Goal: Task Accomplishment & Management: Manage account settings

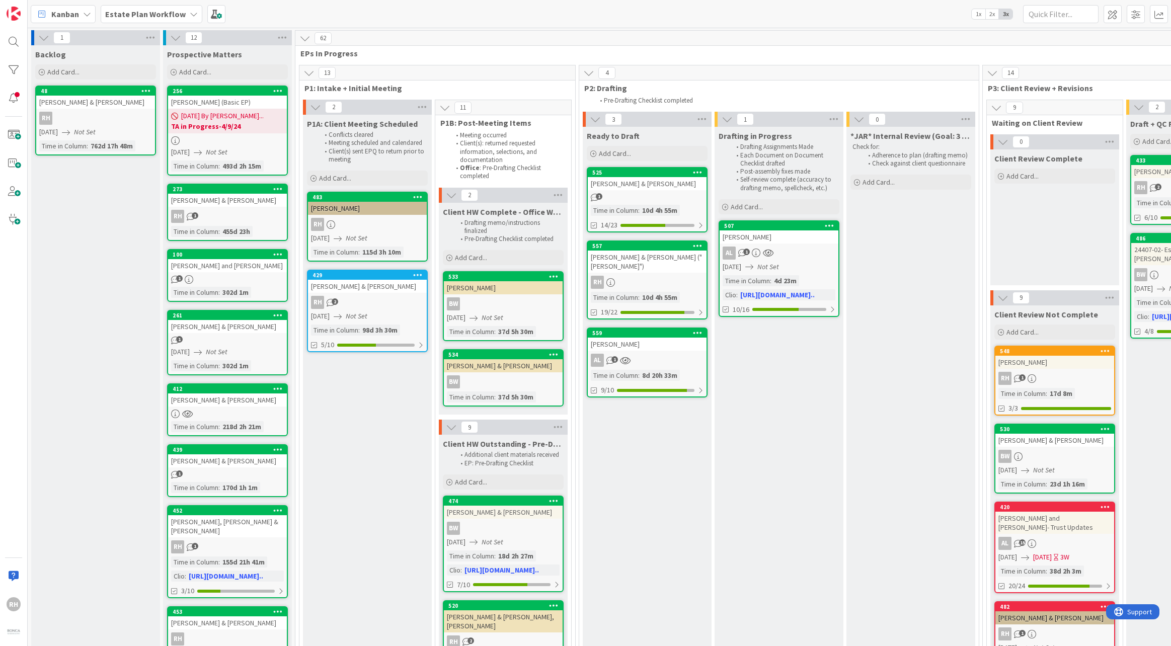
click at [510, 298] on div "BW" at bounding box center [503, 303] width 119 height 13
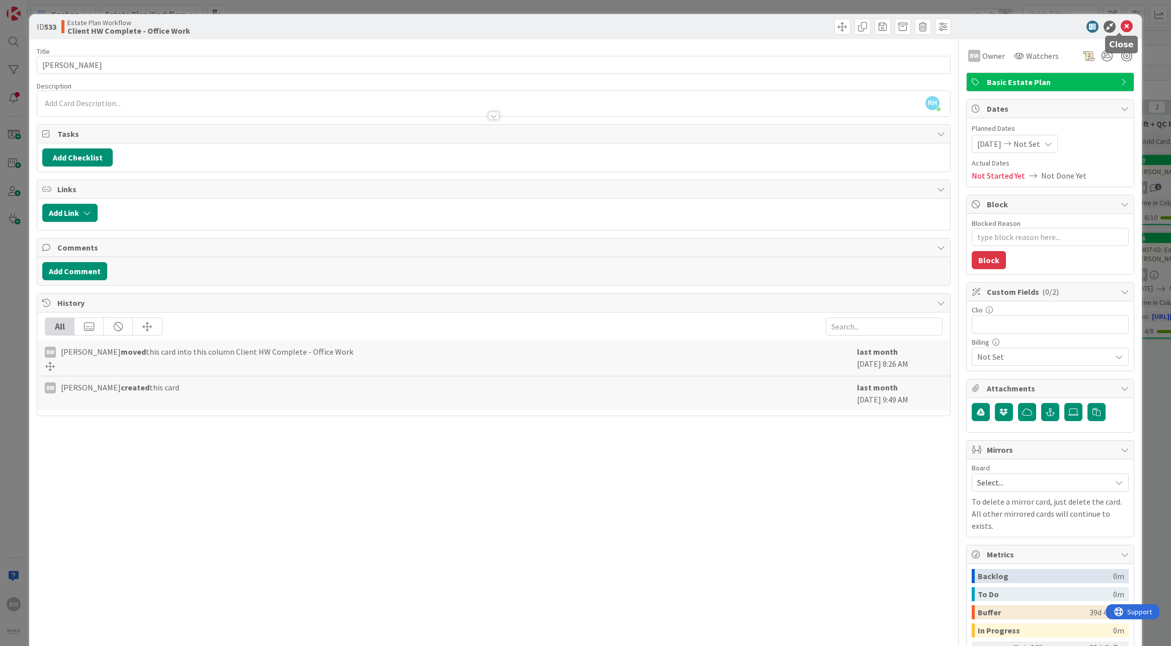
click at [772, 27] on icon at bounding box center [1127, 27] width 12 height 12
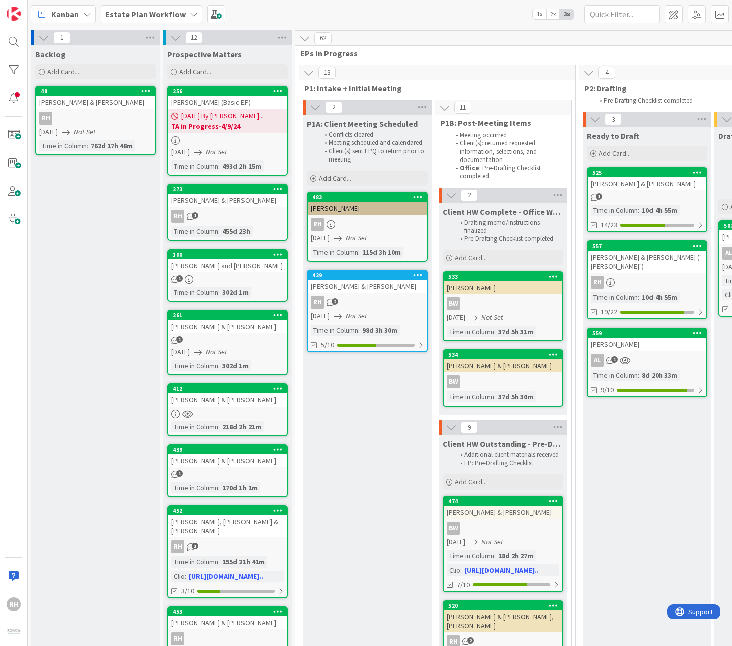
click at [636, 282] on link "557 [PERSON_NAME] & [PERSON_NAME] ("Sue") RH Time in Column : 10d 4h 55m 19/22" at bounding box center [647, 280] width 121 height 79
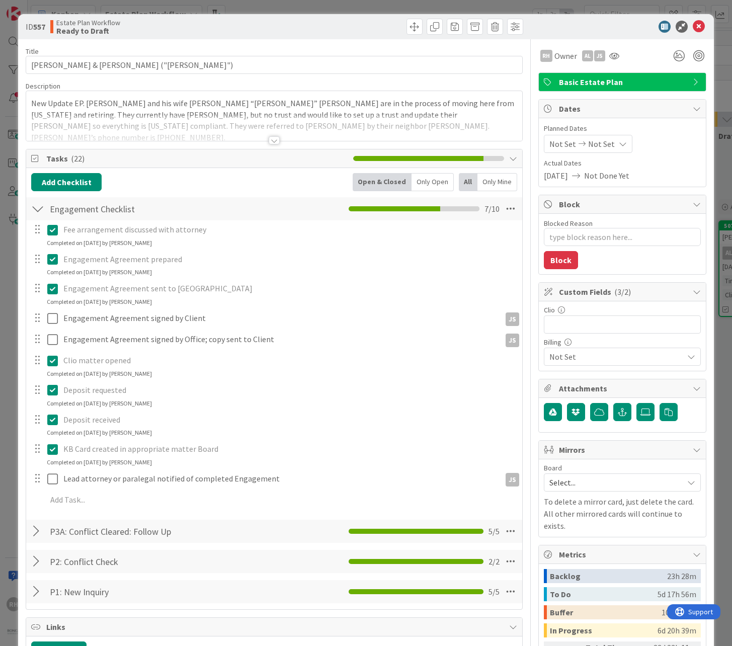
click at [552, 65] on div "RH Owner AL JS Basic Estate Plan Dates Planned Dates Not Set Not Set Actual Dat…" at bounding box center [622, 521] width 168 height 964
click at [555, 56] on span "Owner" at bounding box center [566, 56] width 23 height 12
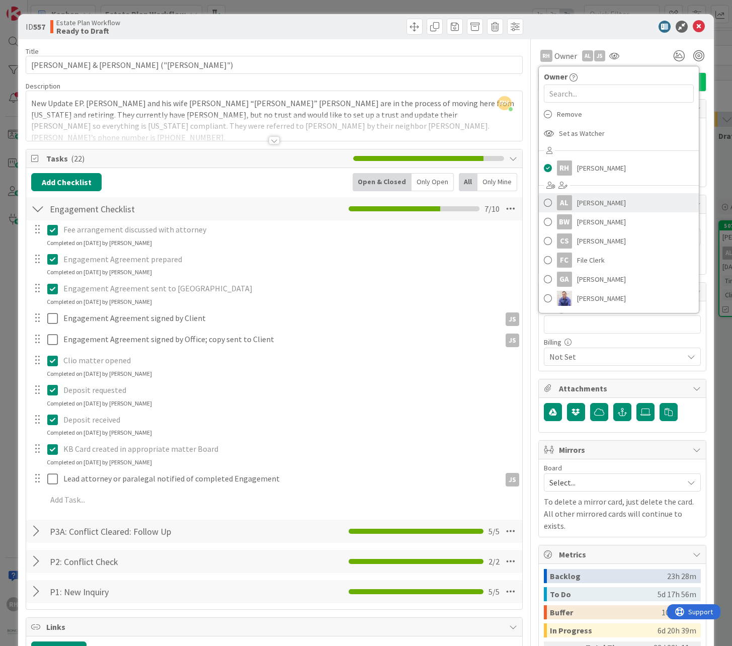
click at [577, 202] on span "[PERSON_NAME]" at bounding box center [601, 202] width 49 height 15
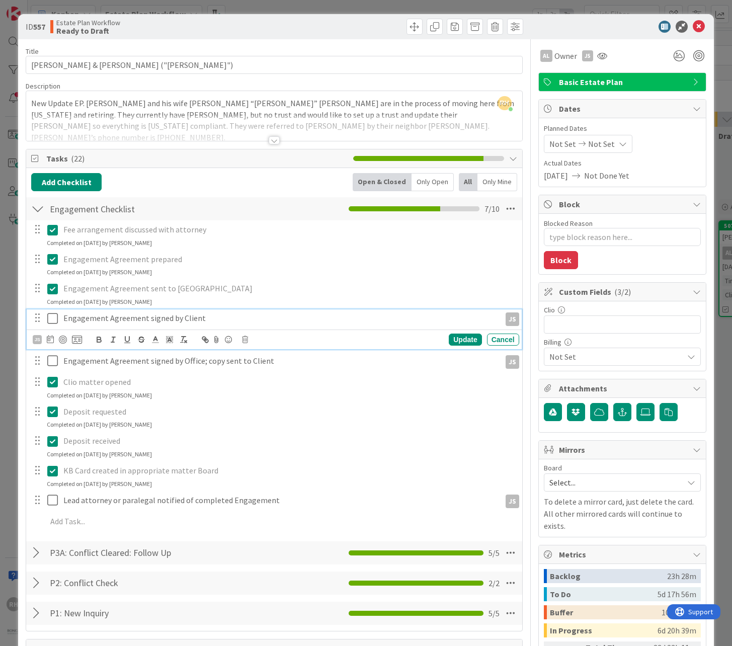
click at [52, 319] on icon at bounding box center [54, 318] width 15 height 12
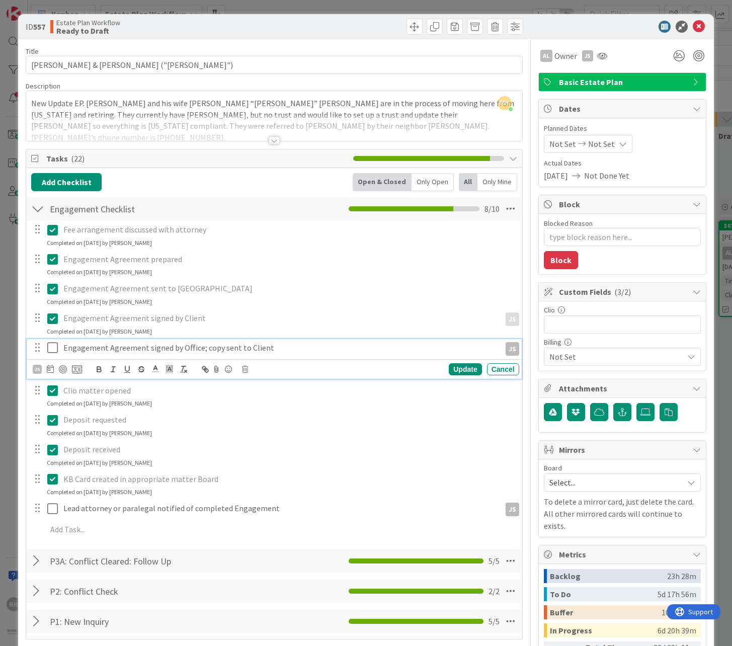
click at [47, 346] on icon at bounding box center [54, 348] width 15 height 12
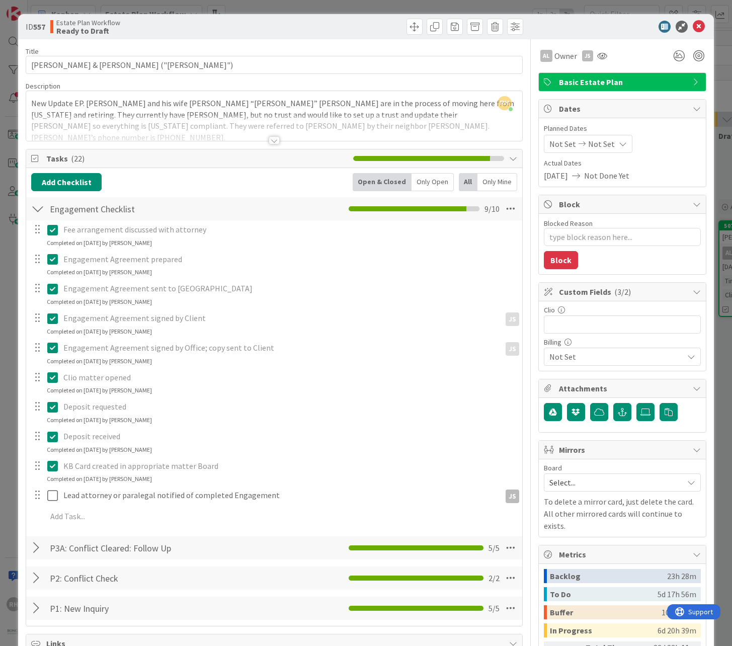
type textarea "x"
click at [275, 128] on div at bounding box center [274, 128] width 496 height 26
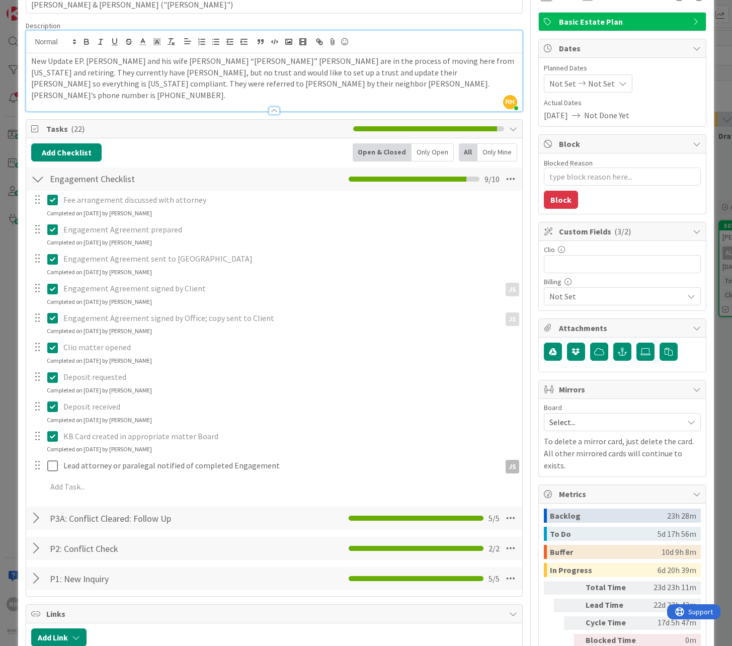
scroll to position [101, 0]
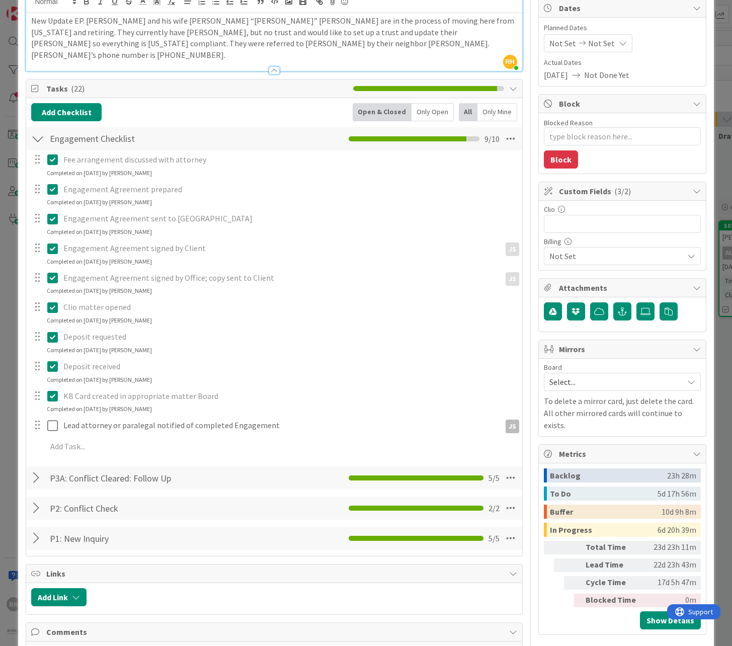
click at [42, 133] on div at bounding box center [37, 139] width 13 height 18
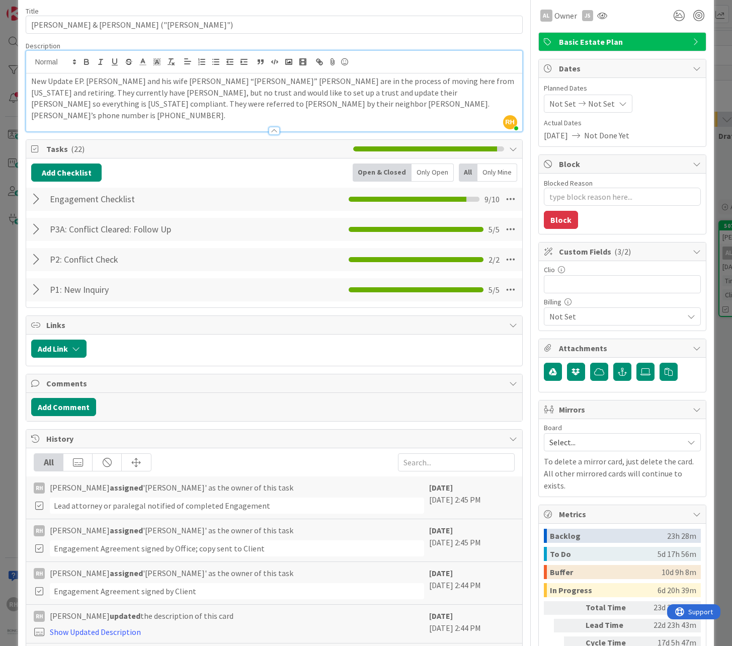
scroll to position [0, 0]
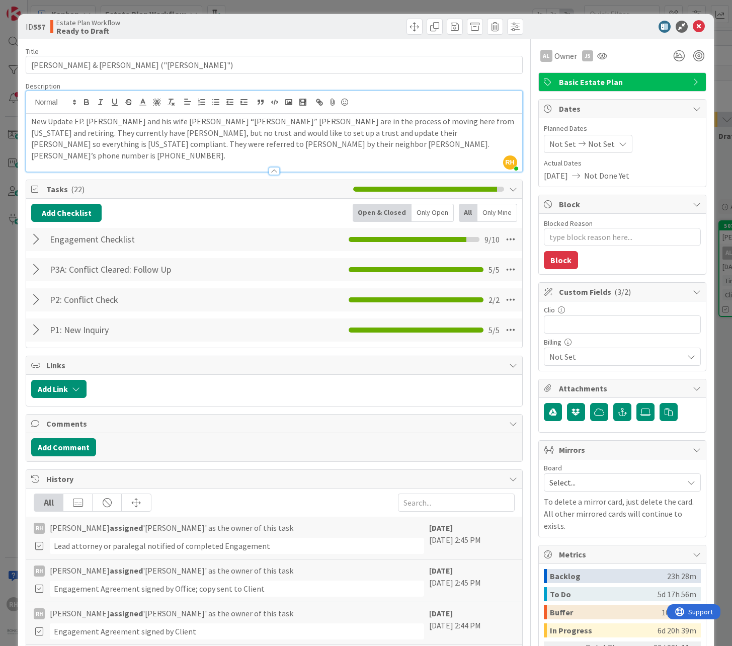
click at [586, 334] on div "Clio Billing Not Set" at bounding box center [622, 335] width 157 height 59
click at [585, 329] on input "text" at bounding box center [622, 324] width 157 height 18
paste input "[URL][DOMAIN_NAME]"
type input "[URL][DOMAIN_NAME]"
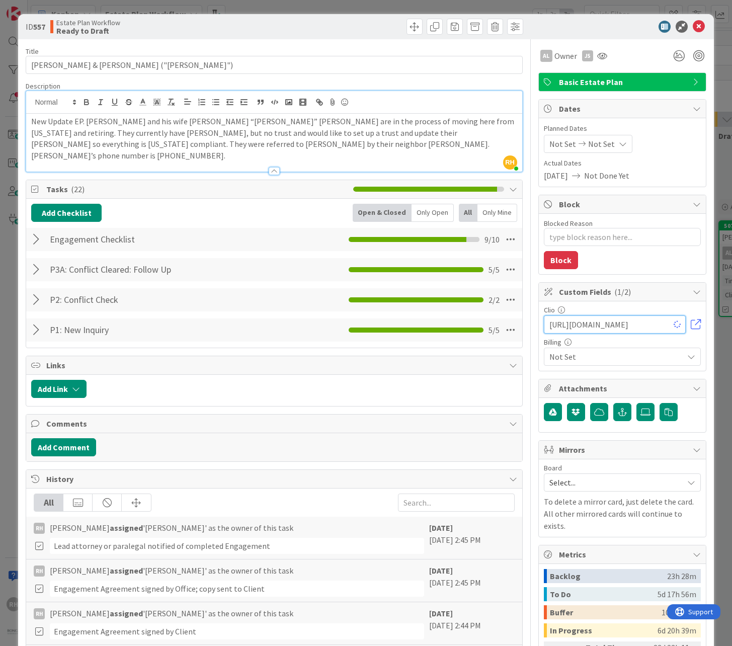
type textarea "x"
type input "[URL][DOMAIN_NAME]"
drag, startPoint x: 688, startPoint y: 27, endPoint x: 612, endPoint y: 19, distance: 76.4
click at [693, 27] on icon at bounding box center [699, 27] width 12 height 12
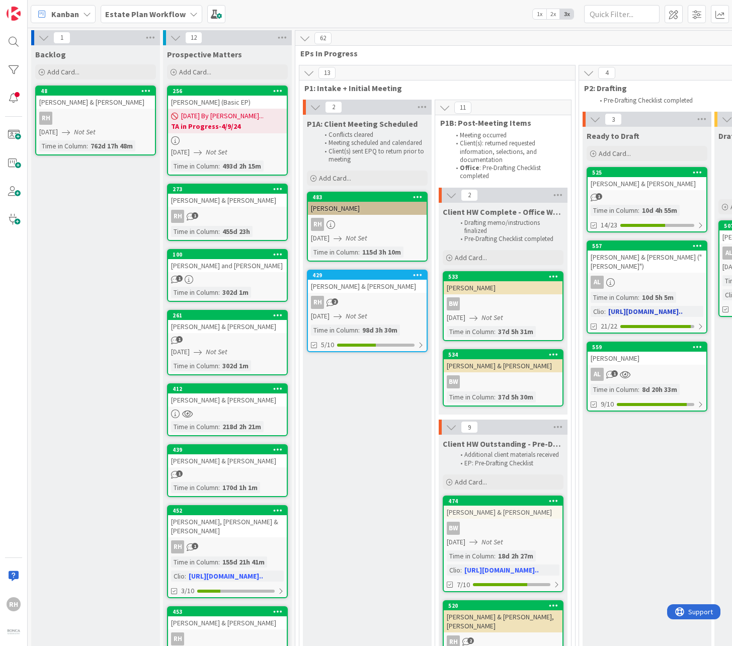
click at [642, 276] on div "AL" at bounding box center [647, 282] width 119 height 13
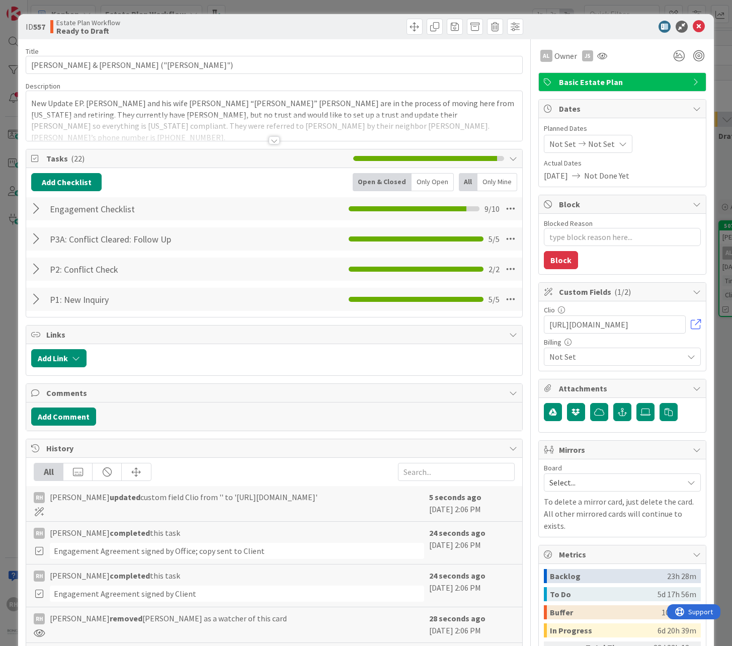
type textarea "x"
click at [693, 30] on icon at bounding box center [699, 27] width 12 height 12
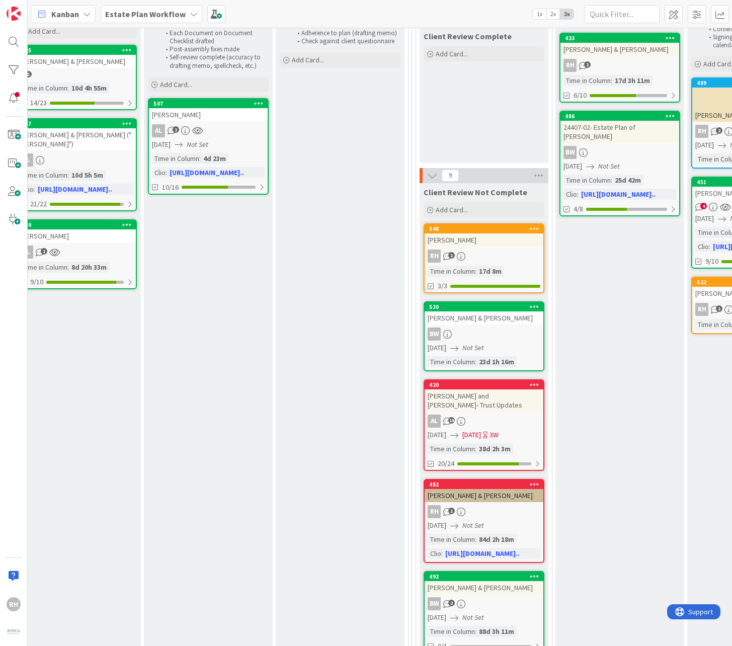
scroll to position [0, 571]
